Goal: Task Accomplishment & Management: Use online tool/utility

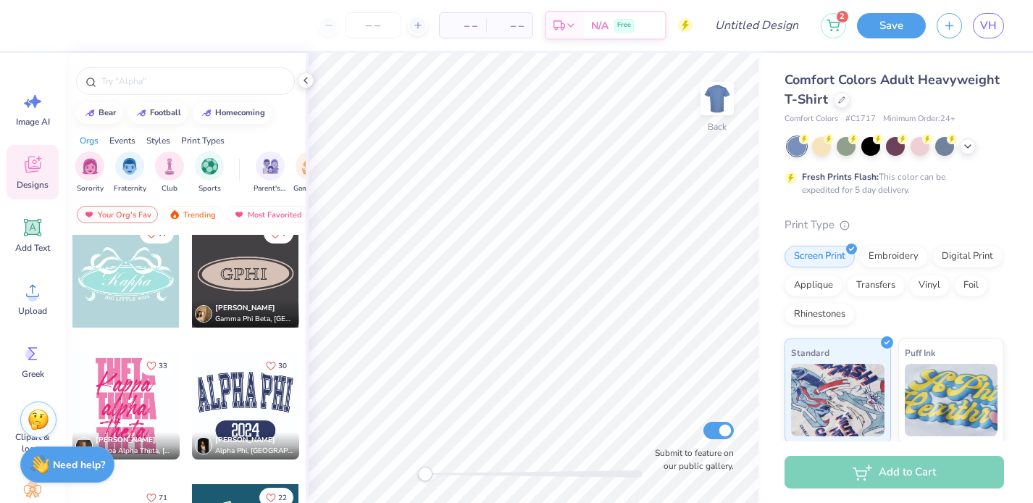
scroll to position [469, 0]
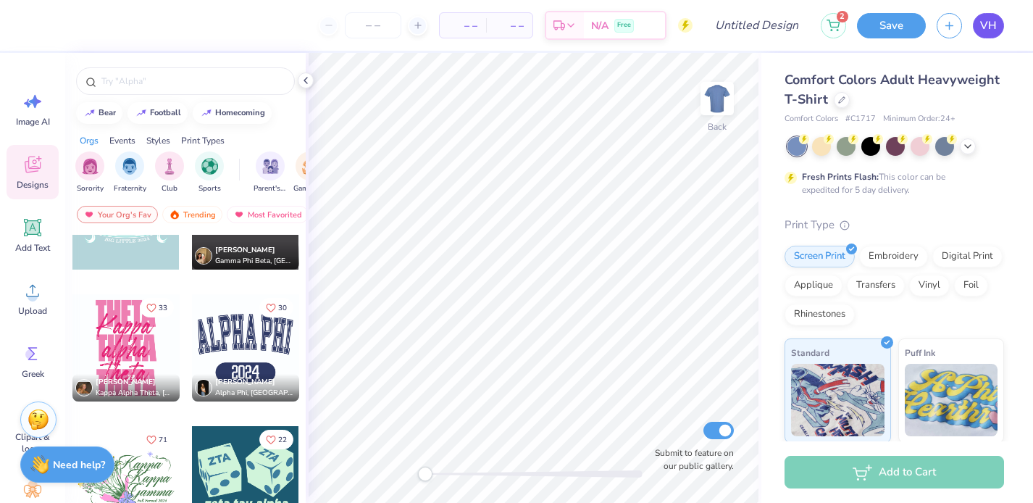
click at [988, 28] on span "VH" at bounding box center [989, 25] width 17 height 17
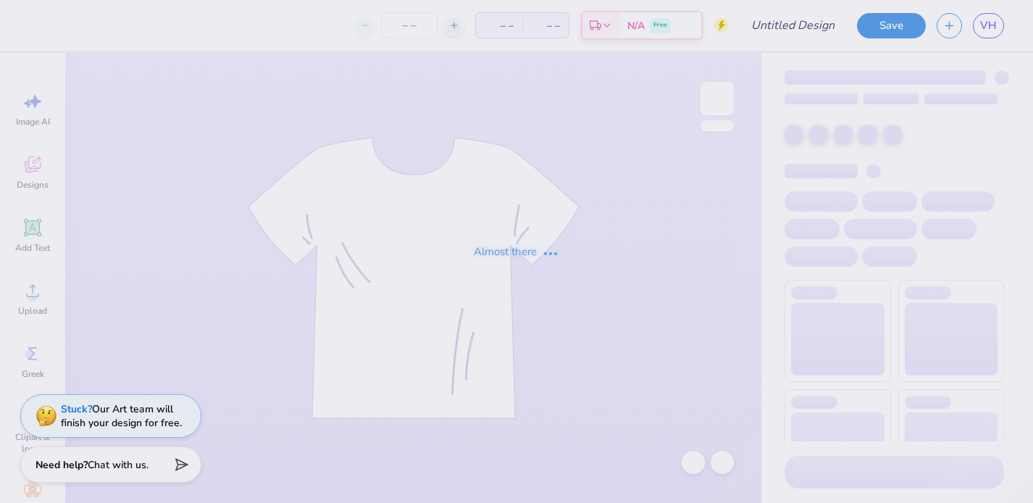
type input "blue"
type input "100"
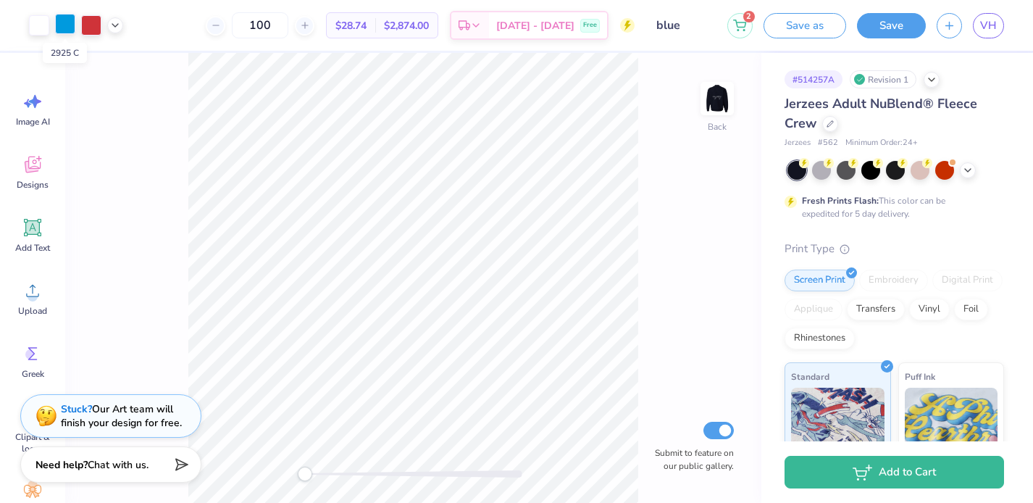
click at [62, 29] on div at bounding box center [65, 24] width 20 height 20
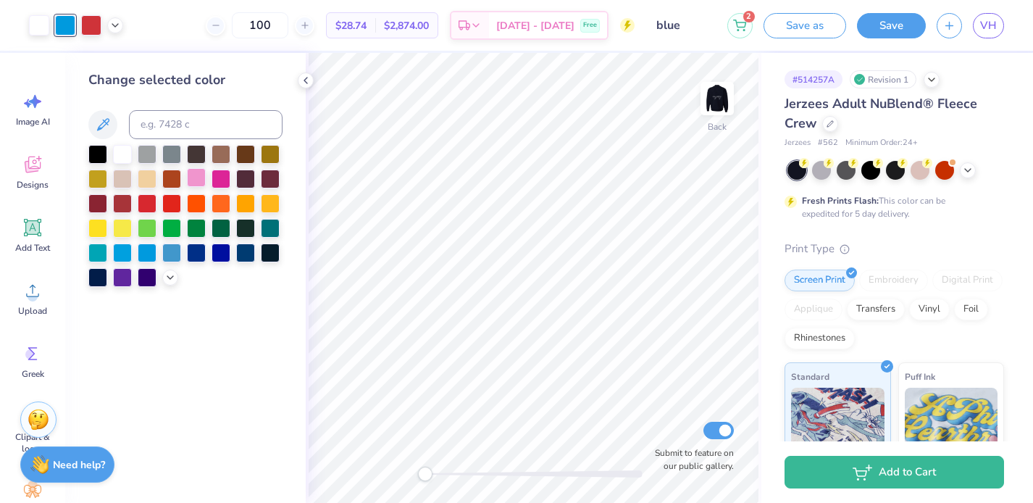
click at [197, 175] on div at bounding box center [196, 177] width 19 height 19
click at [168, 273] on icon at bounding box center [171, 276] width 12 height 12
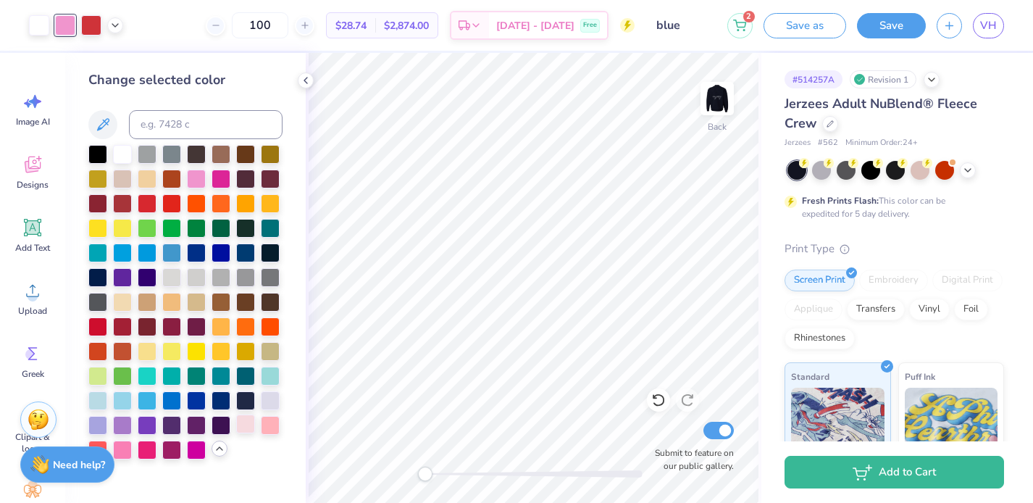
click at [246, 431] on div at bounding box center [245, 424] width 19 height 19
click at [272, 422] on div at bounding box center [270, 424] width 19 height 19
click at [91, 399] on div at bounding box center [97, 399] width 19 height 19
click at [129, 400] on div at bounding box center [122, 399] width 19 height 19
click at [103, 428] on div at bounding box center [97, 424] width 19 height 19
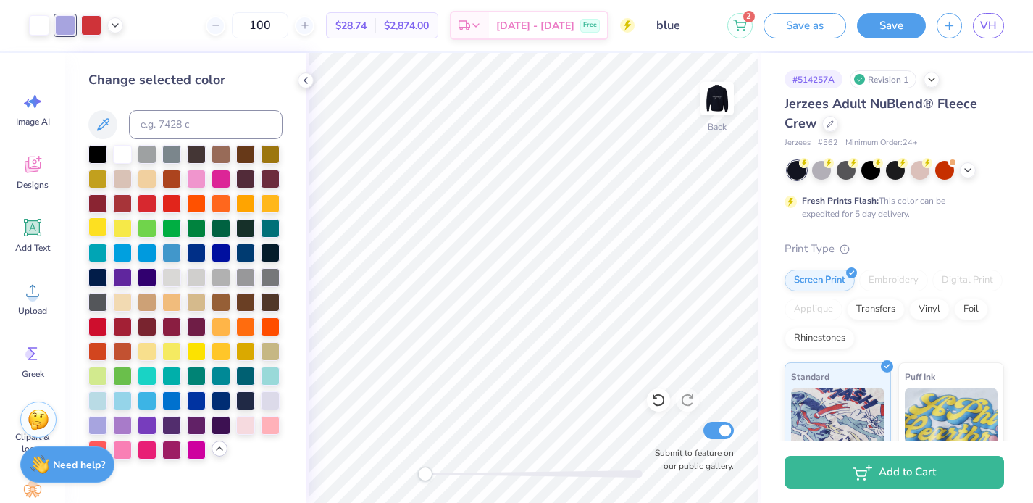
click at [100, 225] on div at bounding box center [97, 226] width 19 height 19
click at [146, 379] on div at bounding box center [147, 374] width 19 height 19
click at [125, 378] on div at bounding box center [122, 374] width 19 height 19
click at [230, 309] on div at bounding box center [221, 300] width 19 height 19
click at [220, 252] on div at bounding box center [221, 251] width 19 height 19
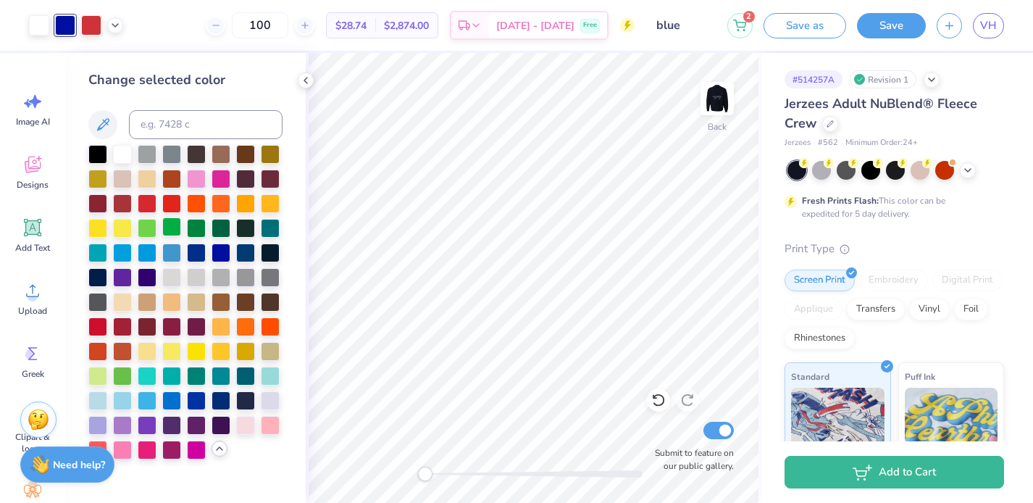
click at [169, 229] on div at bounding box center [171, 226] width 19 height 19
click at [191, 167] on div at bounding box center [185, 302] width 194 height 315
click at [191, 175] on div at bounding box center [196, 177] width 19 height 19
click at [120, 445] on div at bounding box center [122, 448] width 19 height 19
click at [197, 449] on div at bounding box center [196, 448] width 19 height 19
